Goal: Find specific page/section: Find specific page/section

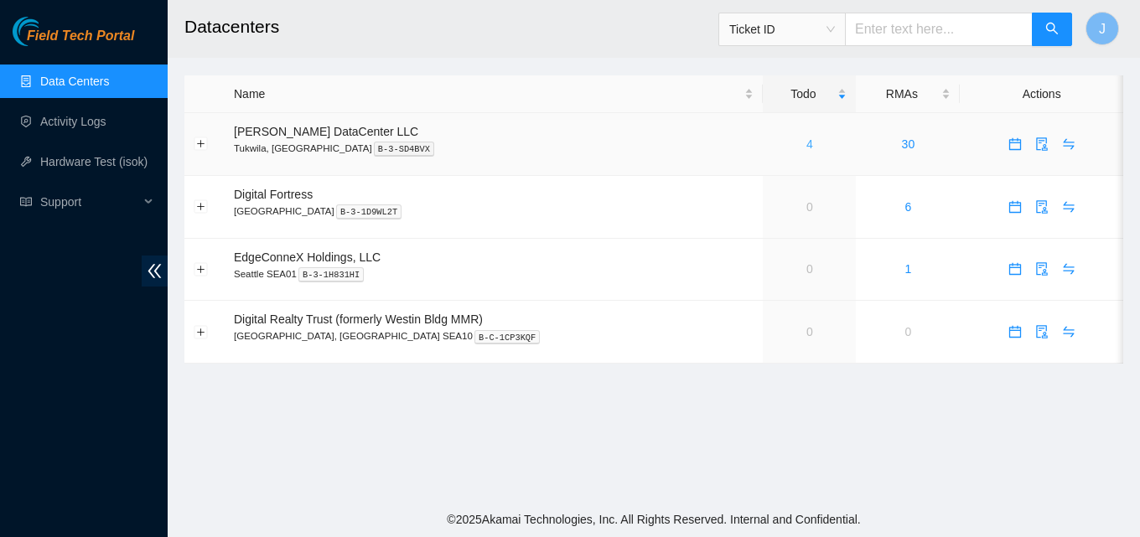
click at [806, 139] on link "4" at bounding box center [809, 143] width 7 height 13
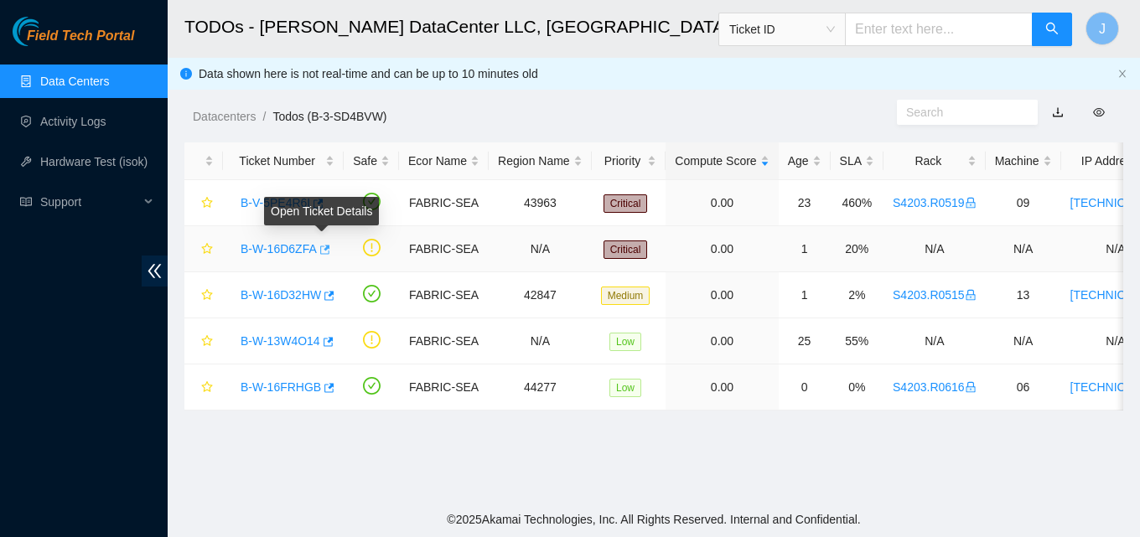
click at [324, 251] on icon "button" at bounding box center [324, 250] width 12 height 12
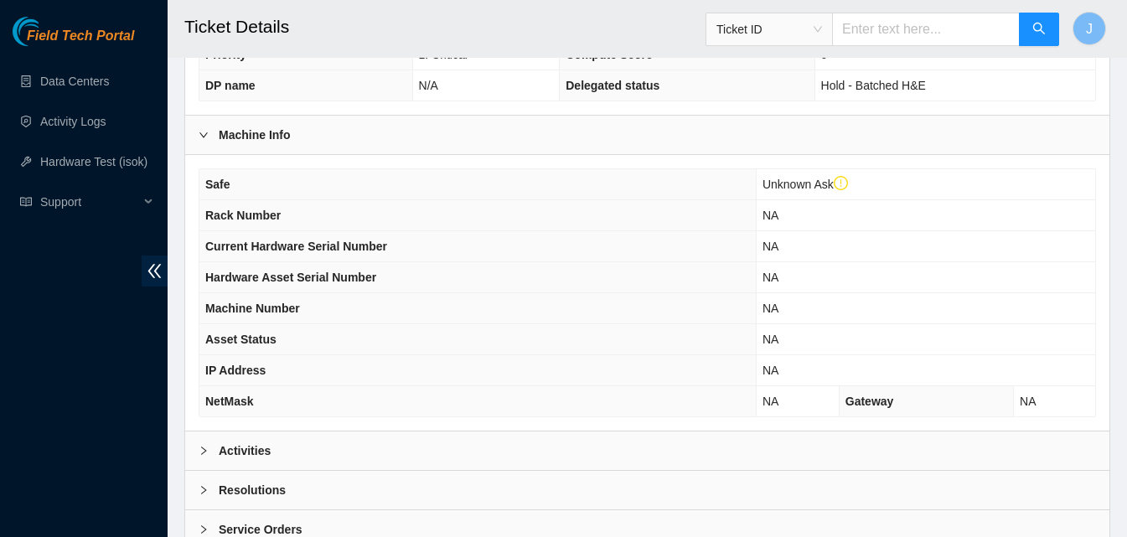
scroll to position [503, 0]
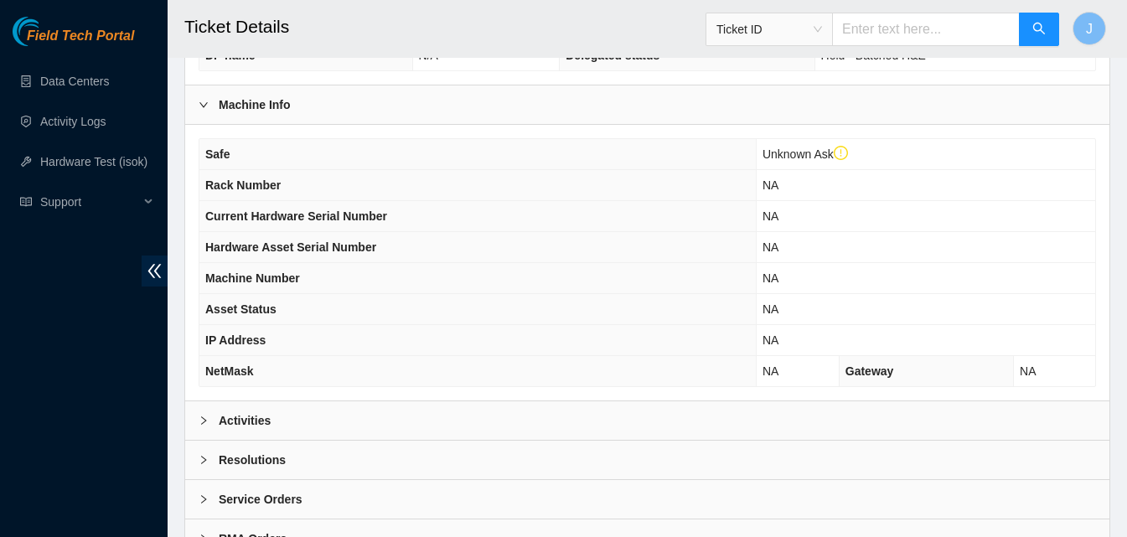
click at [304, 395] on div "Safe Unknown Ask Rack Number NA Current Hardware Serial Number NA Hardware Asse…" at bounding box center [647, 263] width 924 height 276
drag, startPoint x: 331, startPoint y: 435, endPoint x: 515, endPoint y: 329, distance: 212.4
click at [333, 435] on div "Activities" at bounding box center [647, 420] width 924 height 39
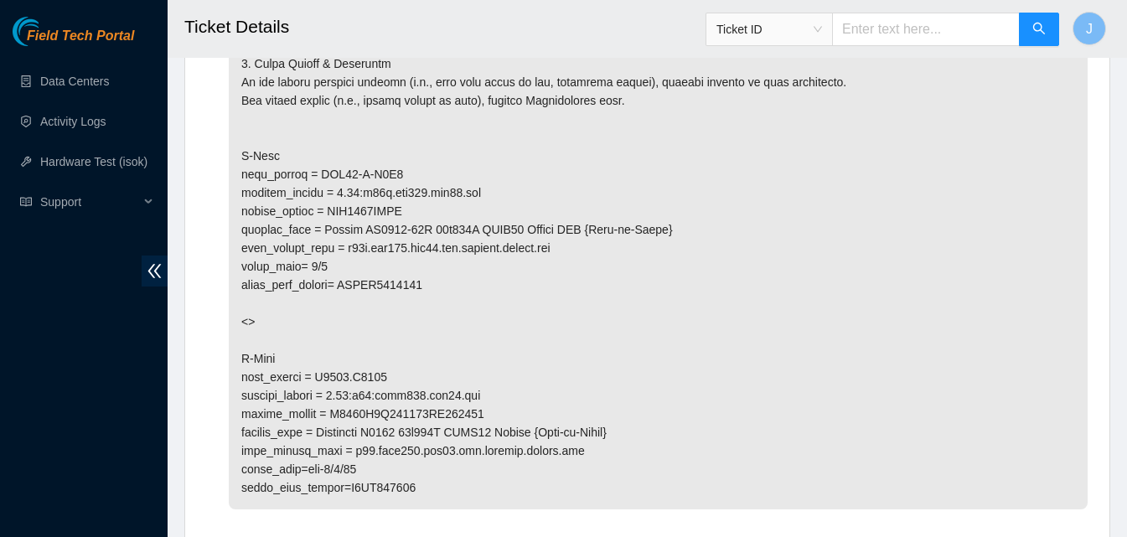
scroll to position [1006, 0]
